Goal: Information Seeking & Learning: Check status

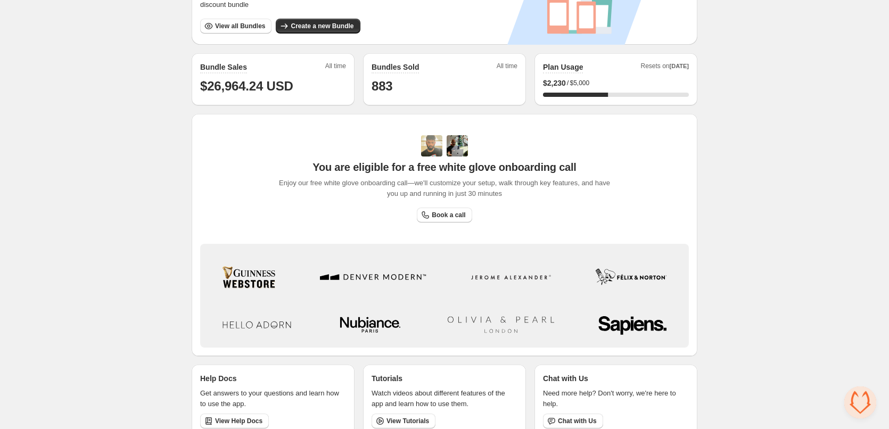
scroll to position [255, 0]
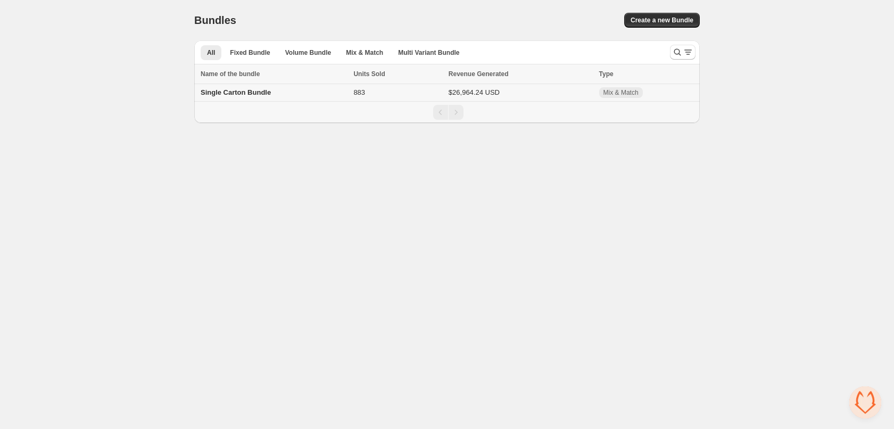
click at [240, 95] on span "Single Carton Bundle" at bounding box center [236, 92] width 70 height 8
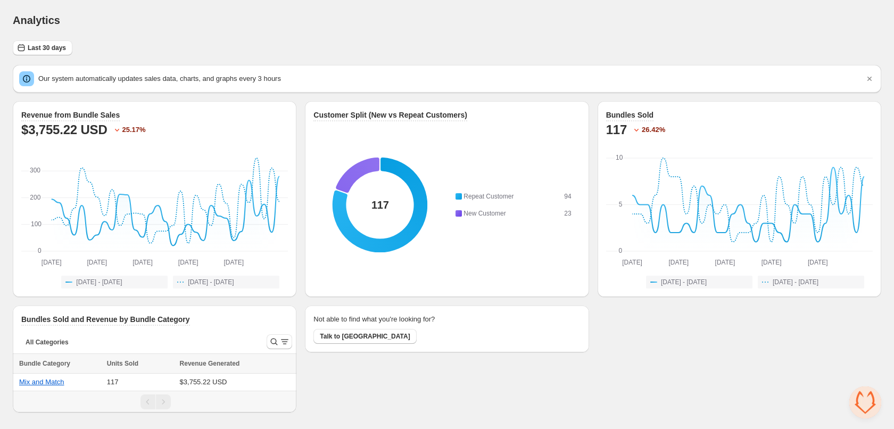
click at [302, 217] on div "Revenue from Bundle Sales $3,755.22 USD 25.17 % Aug 20th Aug 20th Aug 26th Aug …" at bounding box center [447, 256] width 868 height 311
click at [53, 56] on div "Last 30 days Our system automatically updates sales data, charts, and graphs ev…" at bounding box center [447, 230] width 868 height 380
click at [55, 48] on span "Last 30 days" at bounding box center [47, 48] width 38 height 9
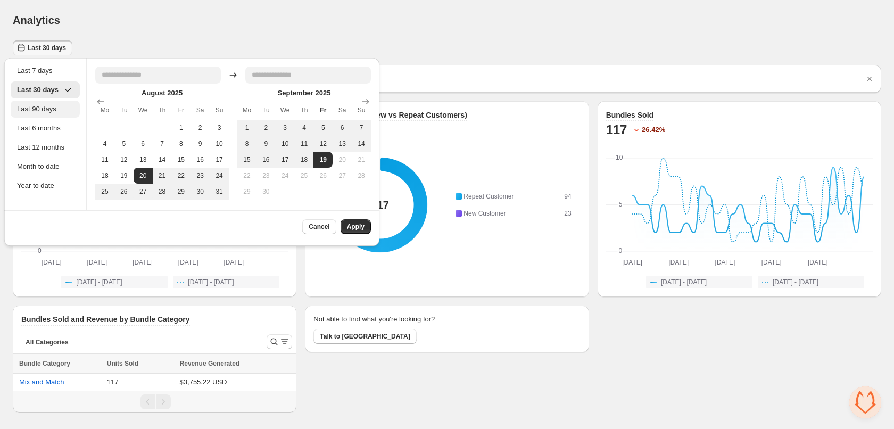
click at [53, 106] on div "Last 90 days" at bounding box center [45, 109] width 56 height 11
type input "**********"
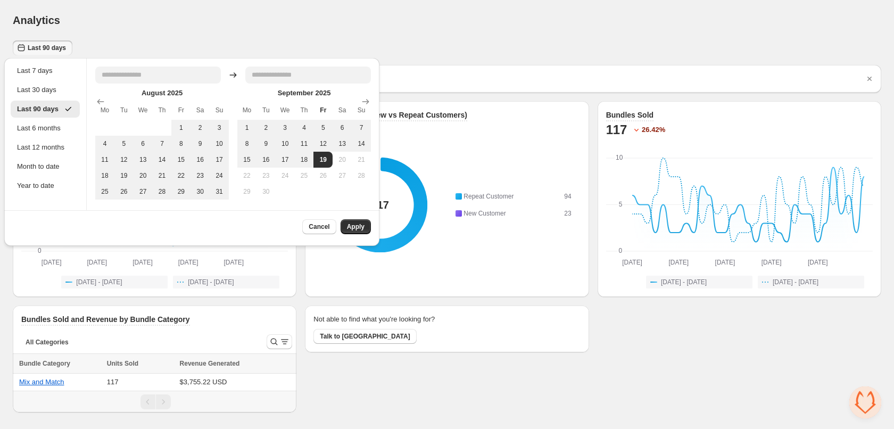
click at [246, 17] on div "Analytics" at bounding box center [447, 20] width 868 height 15
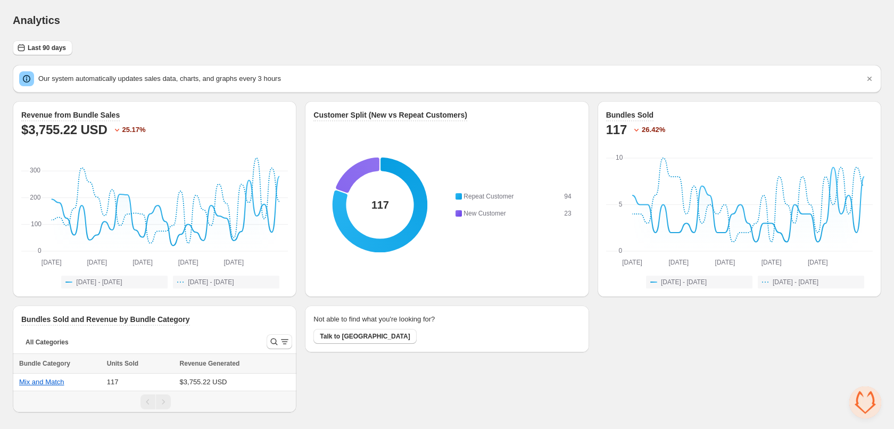
click at [303, 180] on div "Revenue from Bundle Sales $3,755.22 USD 25.17 % Aug 20th Aug 20th Aug 26th Aug …" at bounding box center [447, 256] width 868 height 311
